Goal: Task Accomplishment & Management: Use online tool/utility

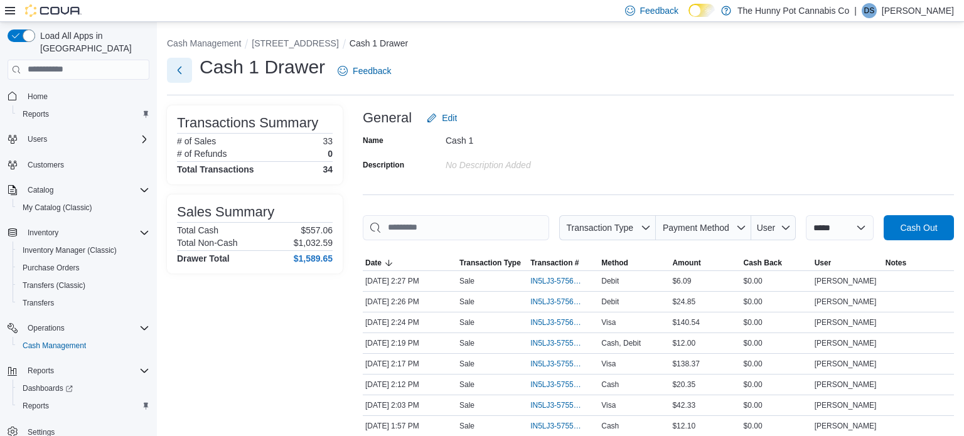
click at [182, 70] on button "Next" at bounding box center [179, 70] width 25 height 25
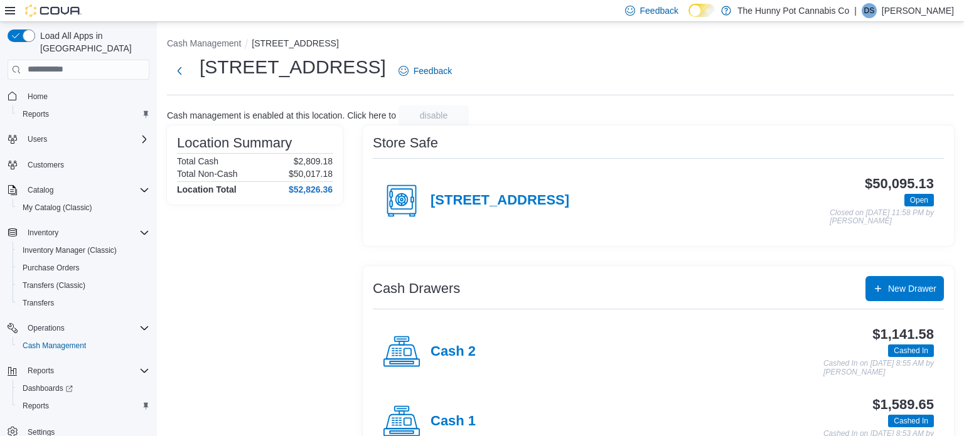
click at [469, 340] on div "Cash 2" at bounding box center [429, 352] width 93 height 38
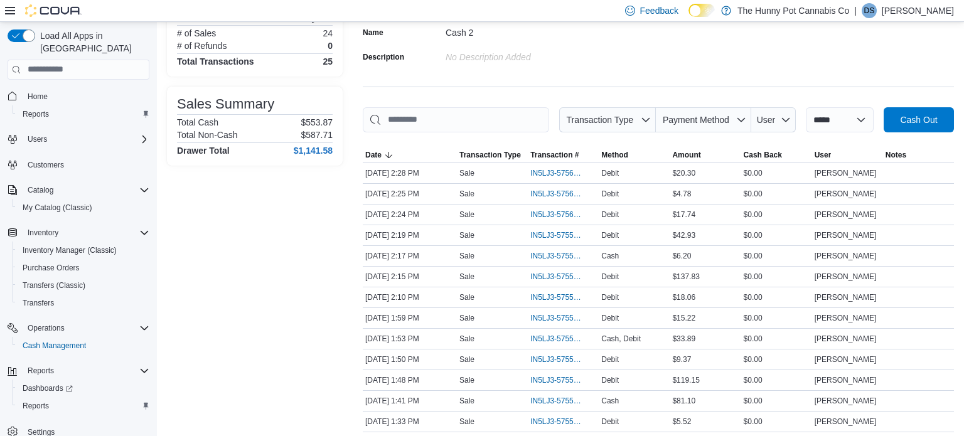
scroll to position [111, 0]
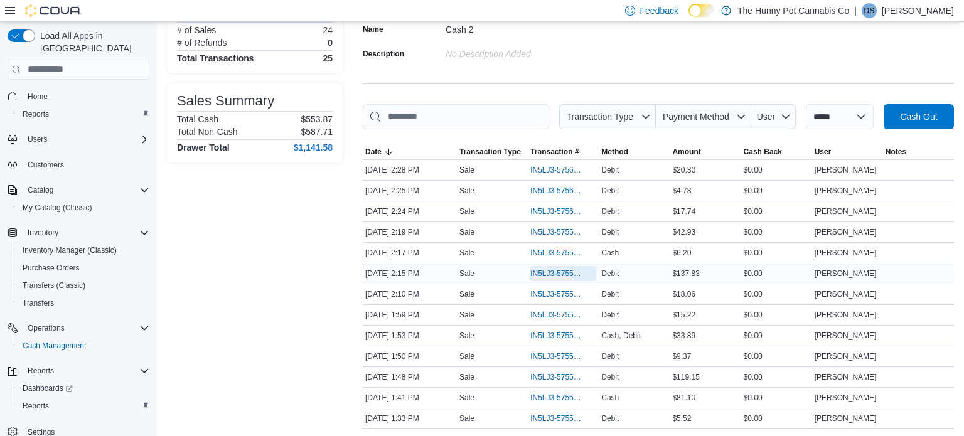
click at [545, 276] on span "IN5LJ3-5755947" at bounding box center [556, 273] width 53 height 10
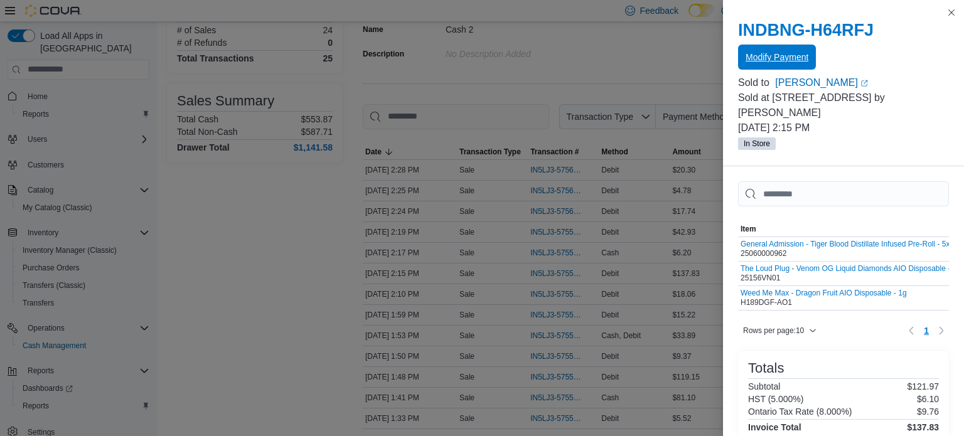
click at [797, 56] on span "Modify Payment" at bounding box center [776, 57] width 63 height 13
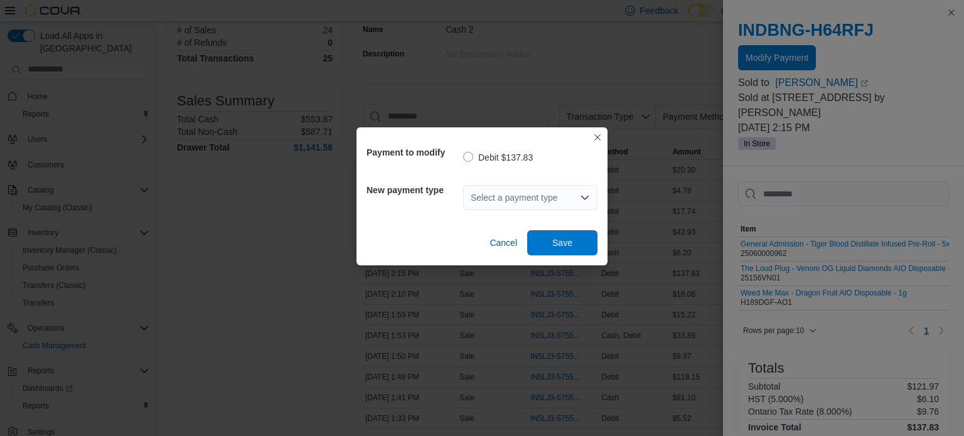
click at [524, 193] on div "Select a payment type" at bounding box center [530, 197] width 134 height 25
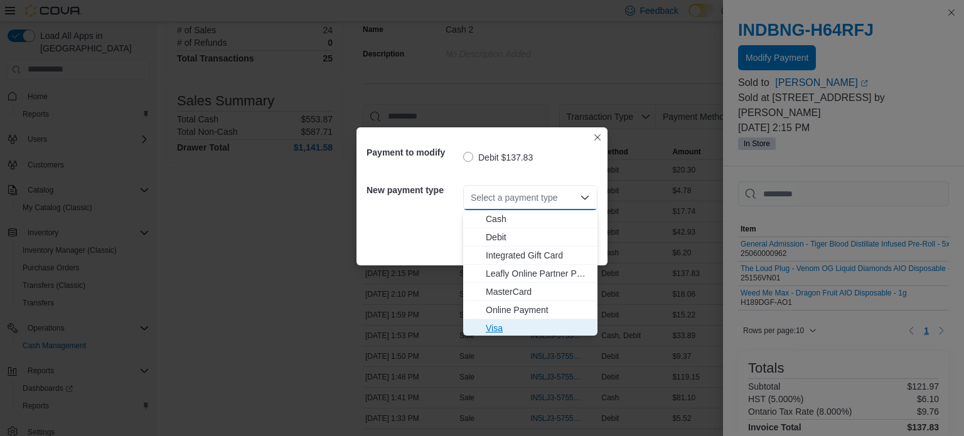
click at [496, 327] on span "Visa" at bounding box center [538, 328] width 104 height 13
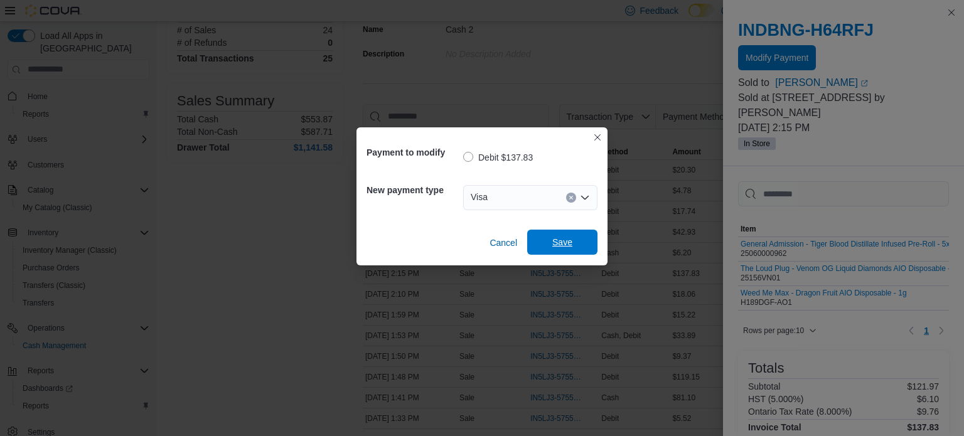
click at [558, 247] on span "Save" at bounding box center [562, 242] width 20 height 13
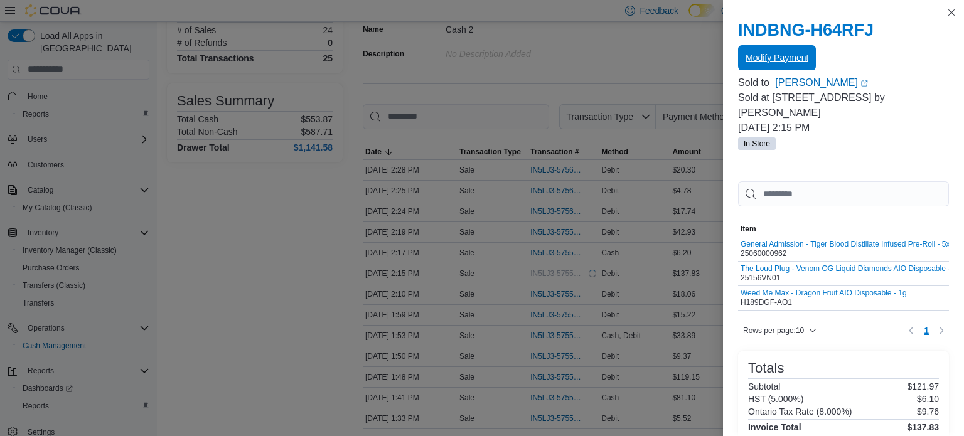
scroll to position [0, 0]
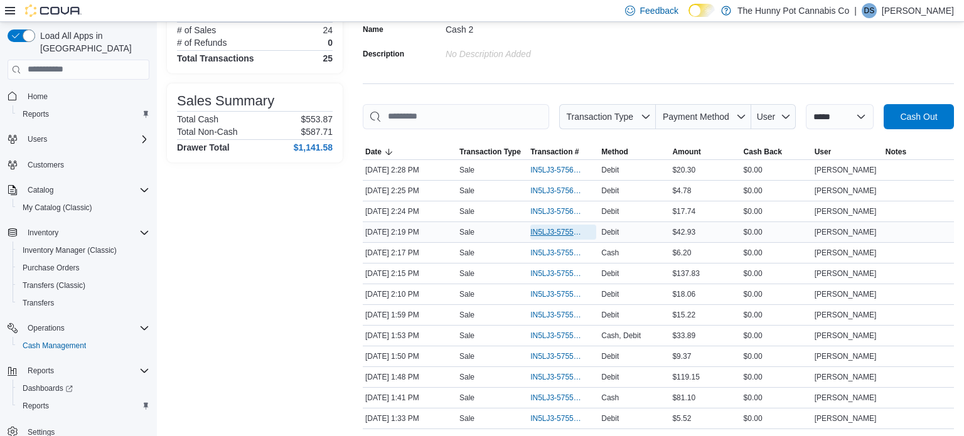
click at [548, 229] on span "IN5LJ3-5755970" at bounding box center [556, 232] width 53 height 10
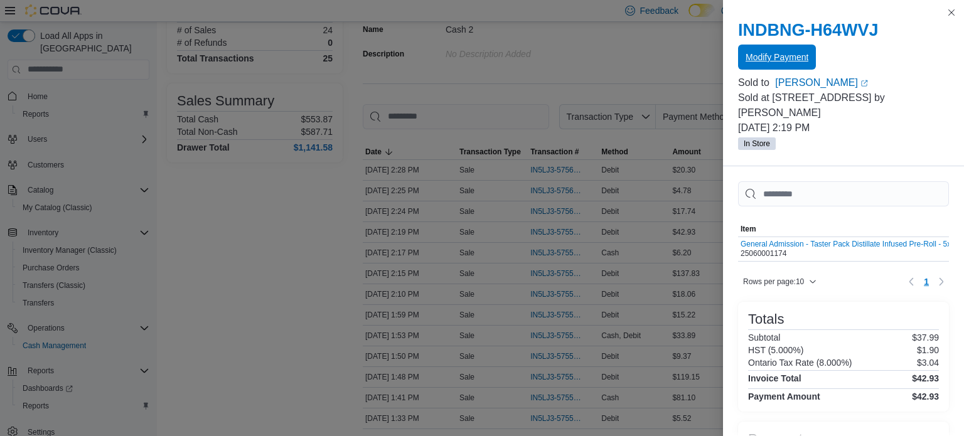
click at [807, 46] on span "Modify Payment" at bounding box center [776, 57] width 63 height 25
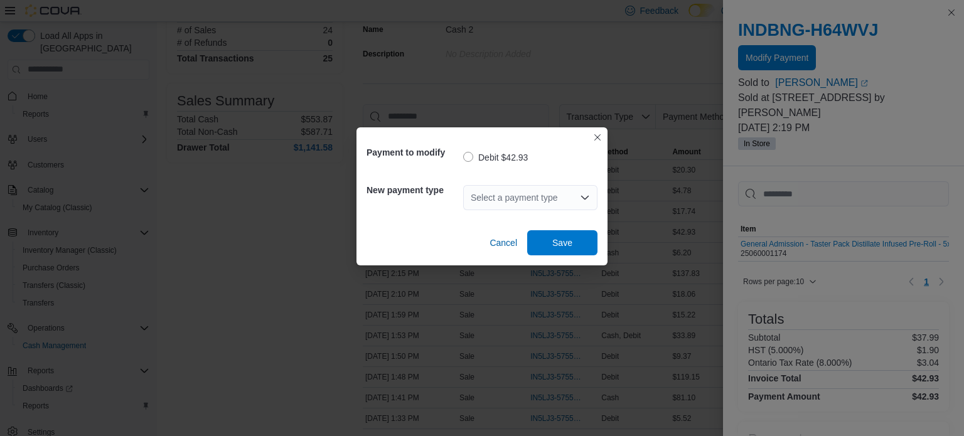
click at [536, 202] on div "Select a payment type" at bounding box center [530, 197] width 134 height 25
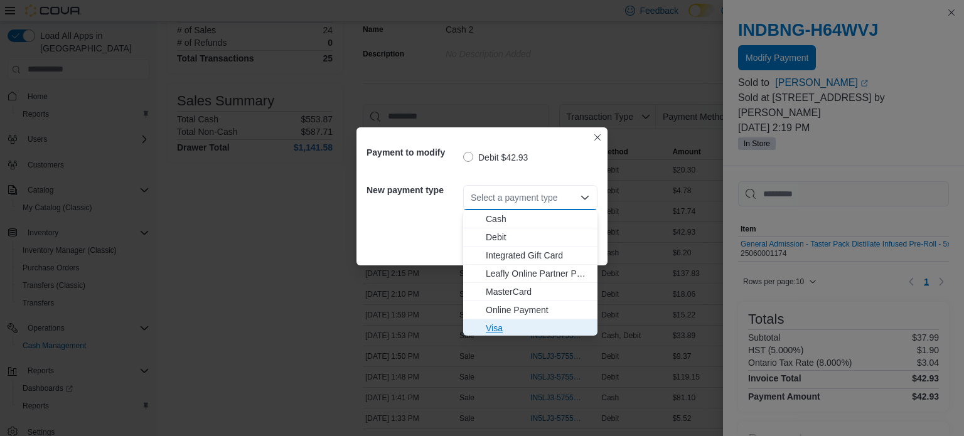
click at [496, 326] on span "Visa" at bounding box center [538, 328] width 104 height 13
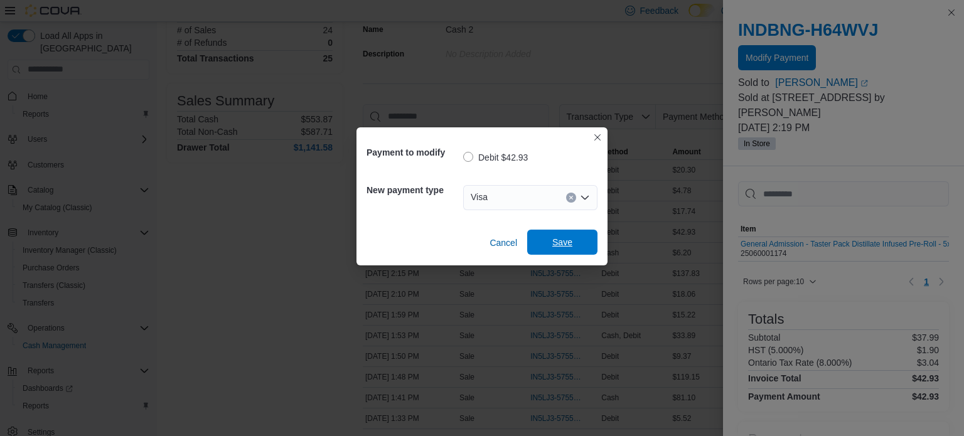
click at [568, 242] on span "Save" at bounding box center [562, 242] width 20 height 13
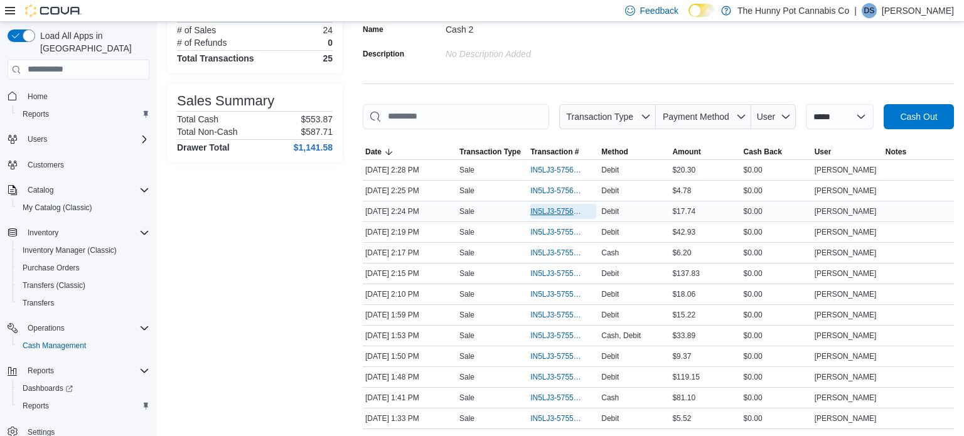
click at [554, 213] on span "IN5LJ3-5756006" at bounding box center [556, 211] width 53 height 10
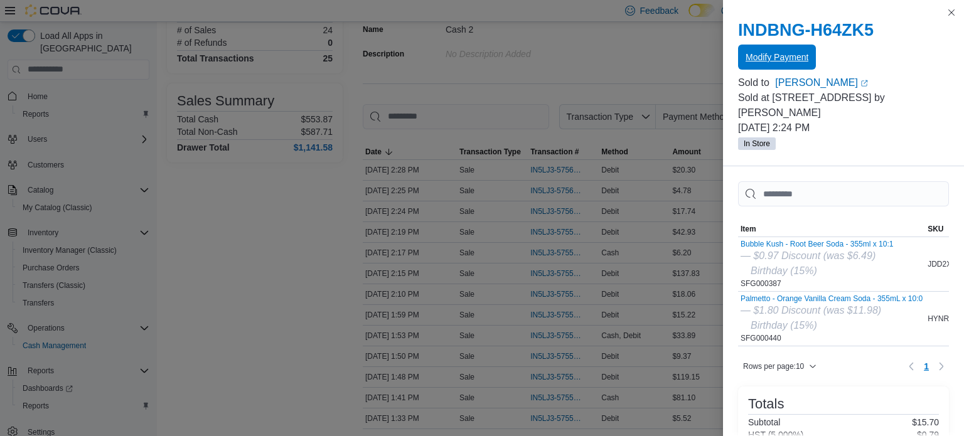
click at [809, 66] on button "Modify Payment" at bounding box center [777, 57] width 78 height 25
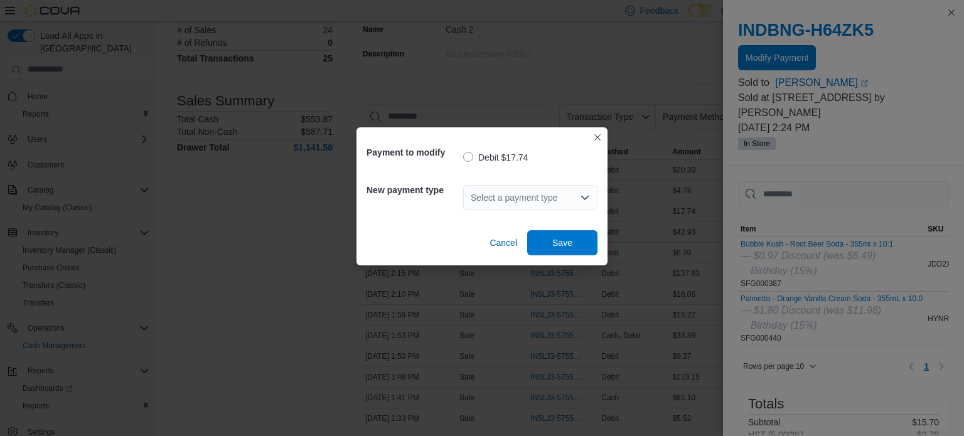
click at [511, 204] on div "Select a payment type" at bounding box center [530, 197] width 134 height 25
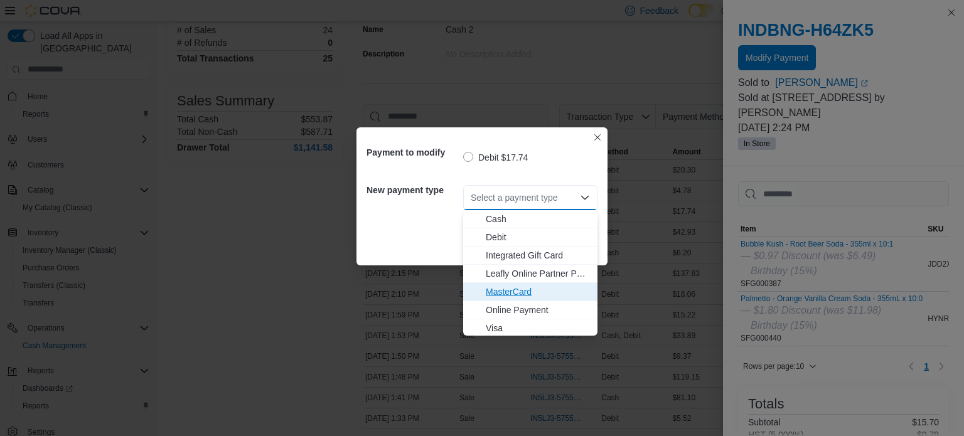
click at [512, 289] on span "MasterCard" at bounding box center [538, 291] width 104 height 13
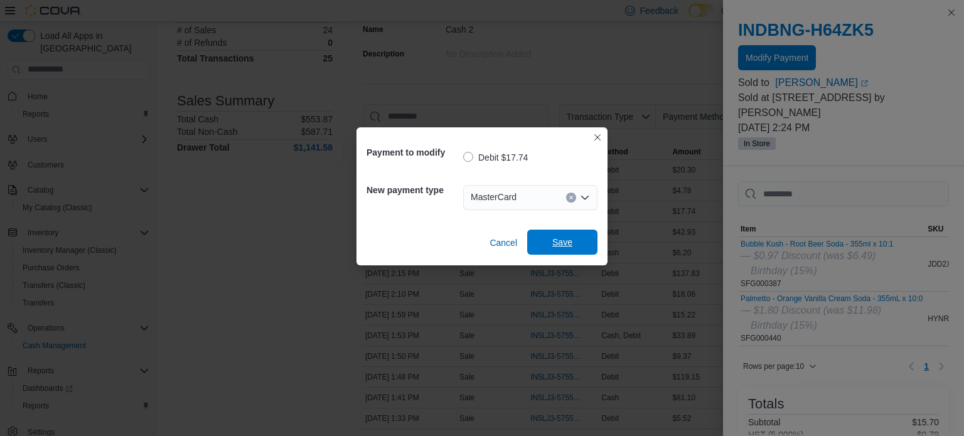
click at [560, 244] on span "Save" at bounding box center [562, 242] width 20 height 13
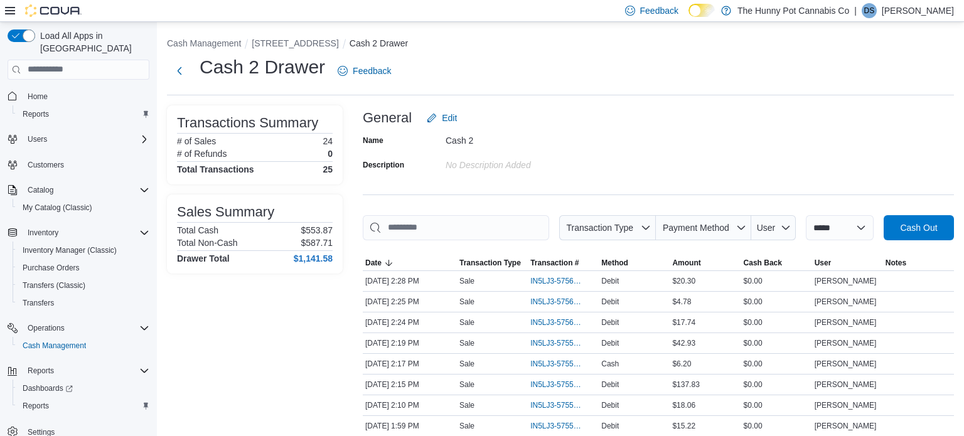
click at [675, 163] on div "Name Cash 2 Description No Description added" at bounding box center [658, 152] width 591 height 44
click at [691, 137] on div "Name Cash 2 Description No Description added" at bounding box center [658, 152] width 591 height 44
